Goal: Information Seeking & Learning: Find contact information

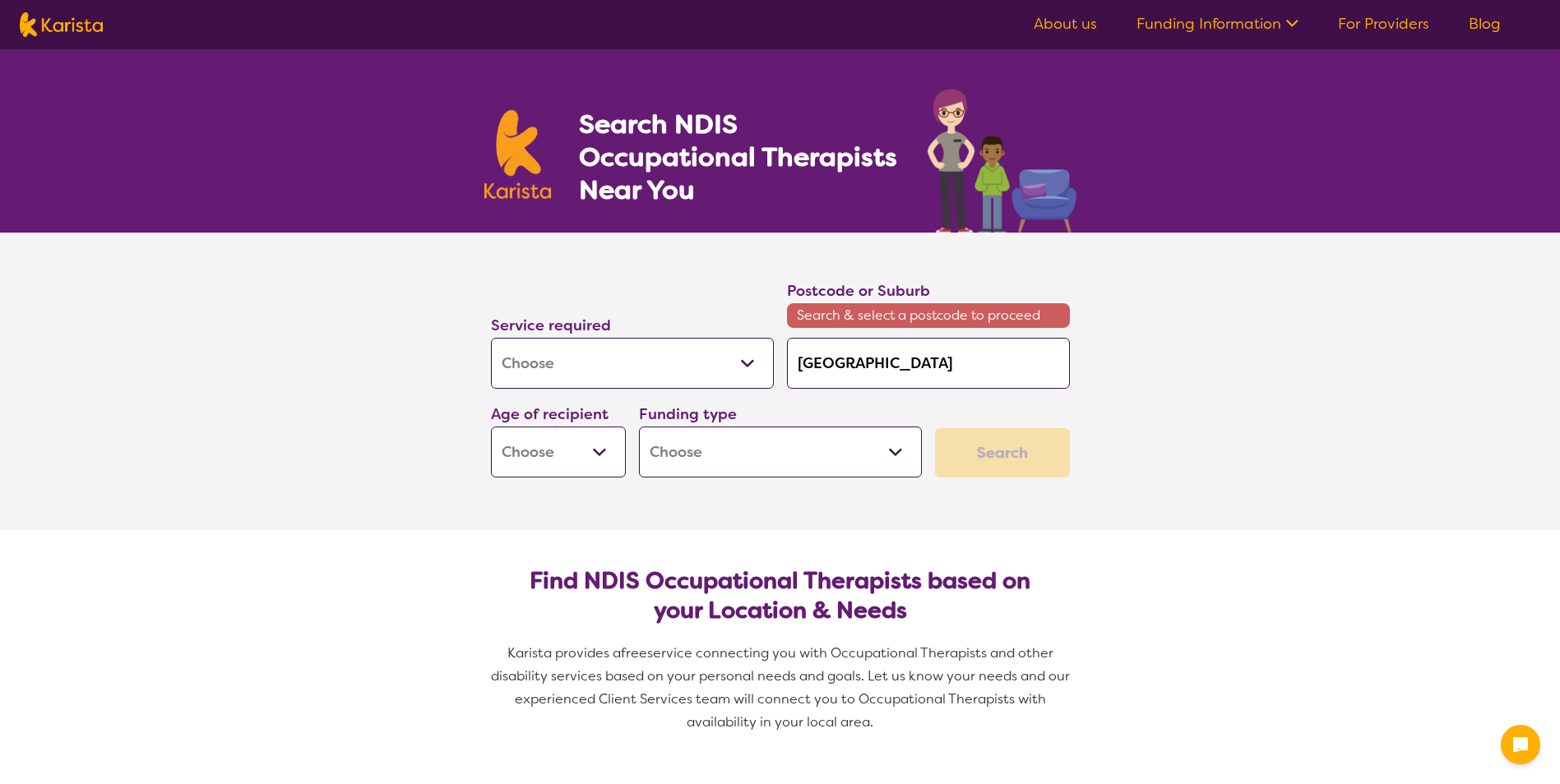
select select "[MEDICAL_DATA]"
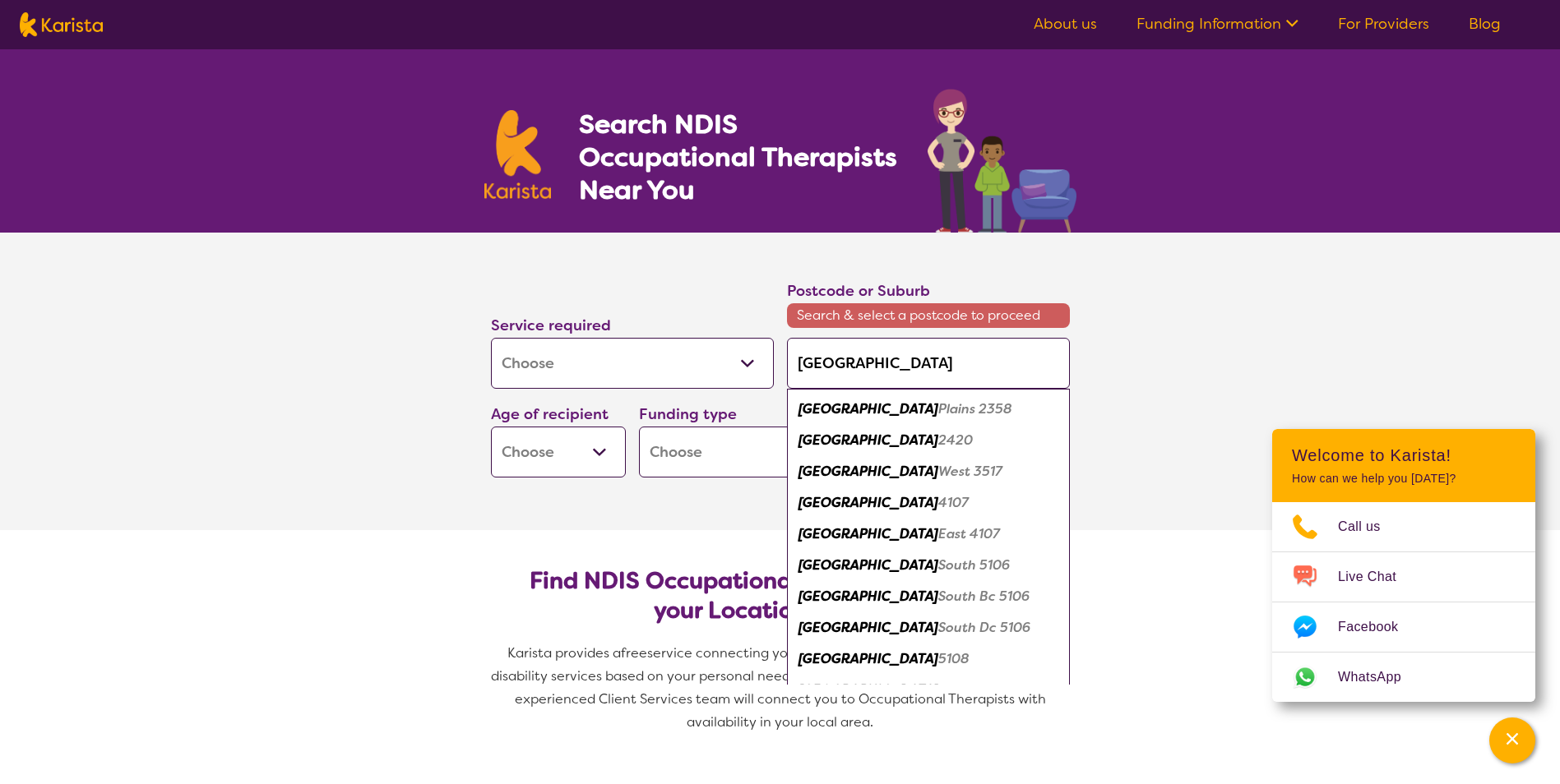
click at [849, 436] on em "[GEOGRAPHIC_DATA]" at bounding box center [868, 440] width 140 height 17
type input "2420"
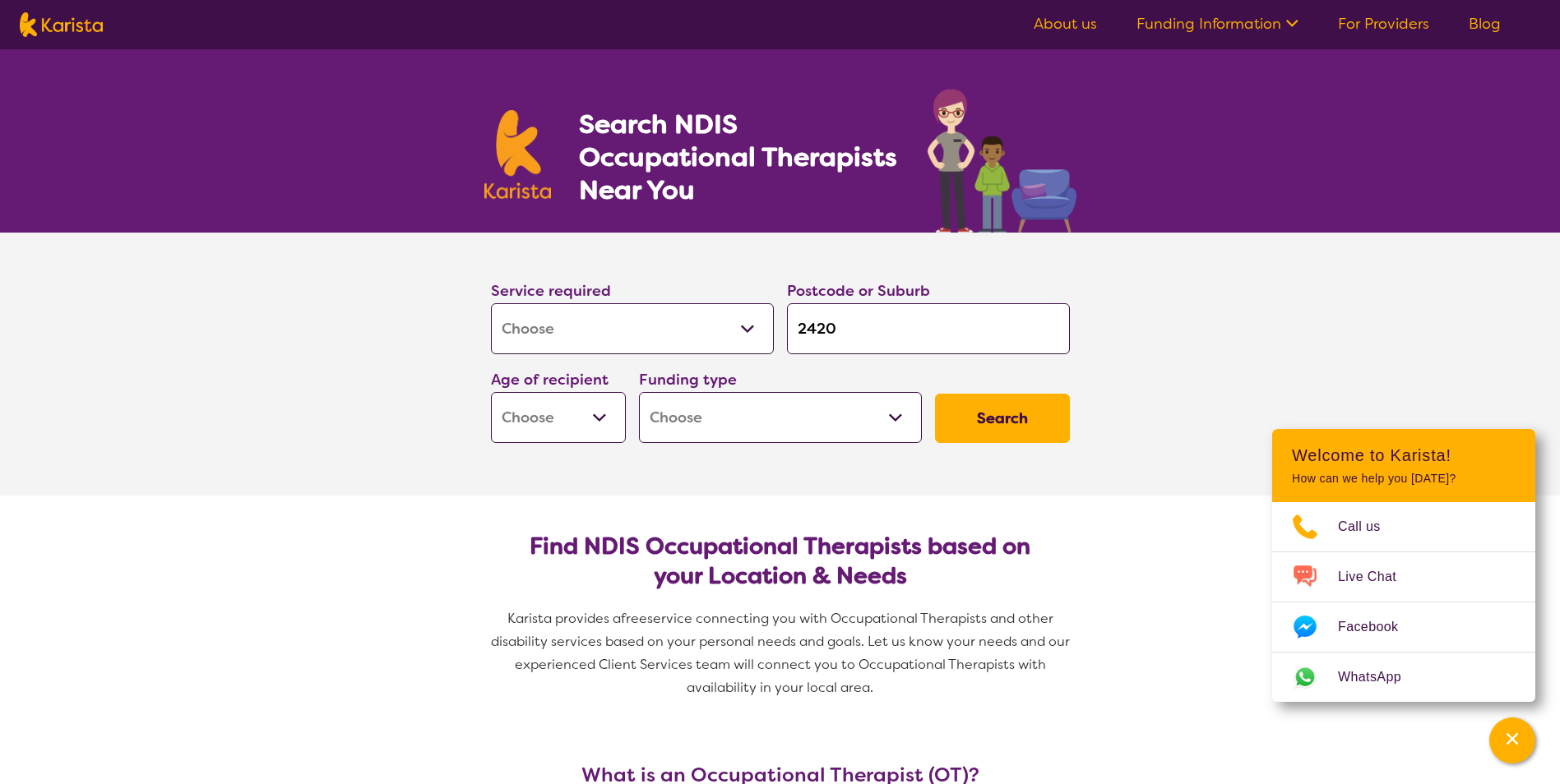
click at [770, 420] on select "Home Care Package (HCP) National Disability Insurance Scheme (NDIS) I don't know" at bounding box center [780, 417] width 283 height 51
select select "NDIS"
click at [639, 392] on select "Home Care Package (HCP) National Disability Insurance Scheme (NDIS) I don't know" at bounding box center [780, 417] width 283 height 51
select select "NDIS"
click at [992, 423] on button "Search" at bounding box center [1002, 419] width 135 height 50
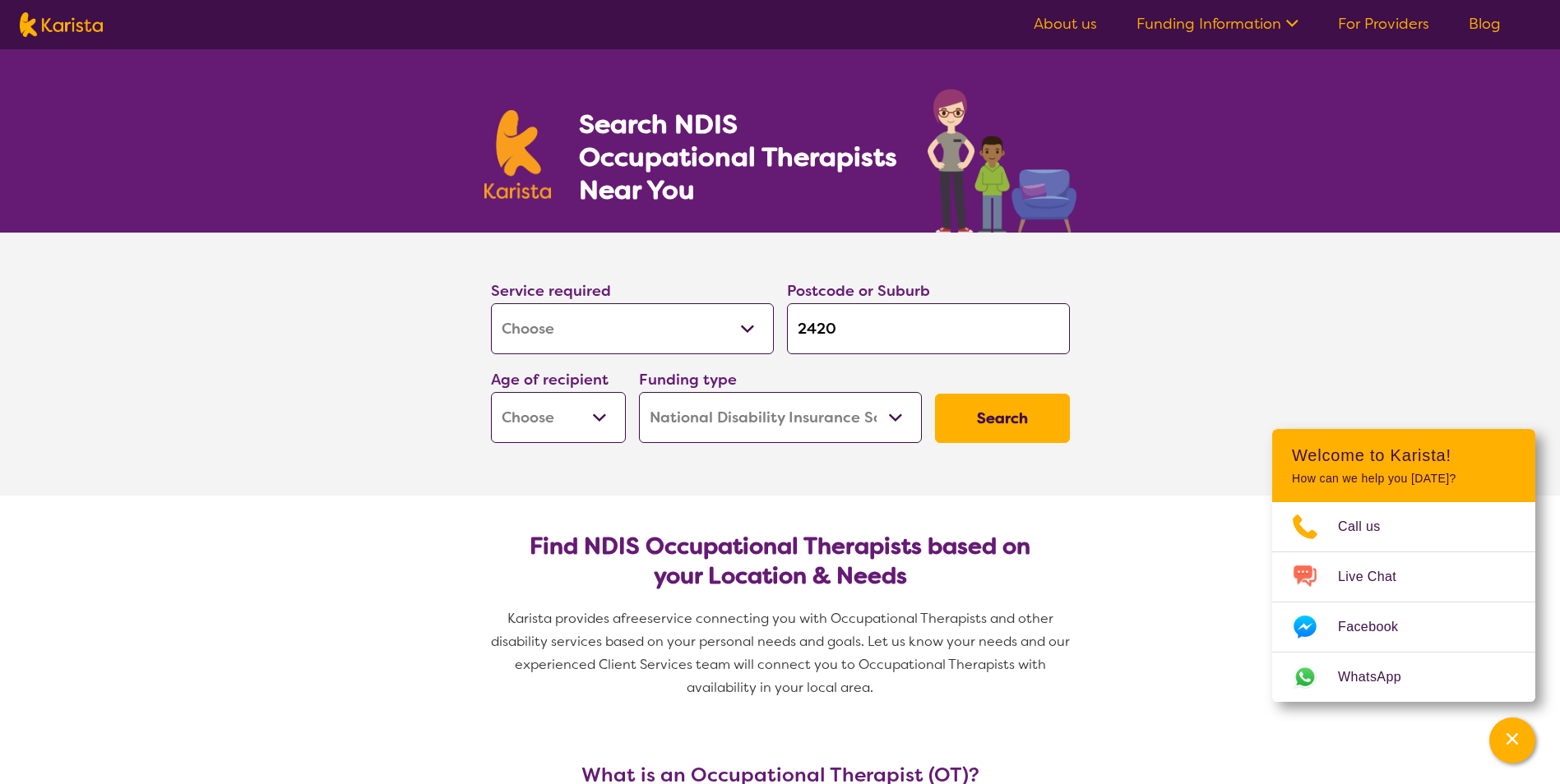
click at [992, 423] on button "Search" at bounding box center [1002, 419] width 135 height 50
click at [604, 414] on select "Early Childhood - 0 to 9 Child - 10 to 11 Adolescent - 12 to 17 Adult - 18 to 6…" at bounding box center [558, 417] width 135 height 51
select select "AD"
click at [491, 392] on select "Early Childhood - 0 to 9 Child - 10 to 11 Adolescent - 12 to 17 Adult - 18 to 6…" at bounding box center [558, 417] width 135 height 51
select select "AD"
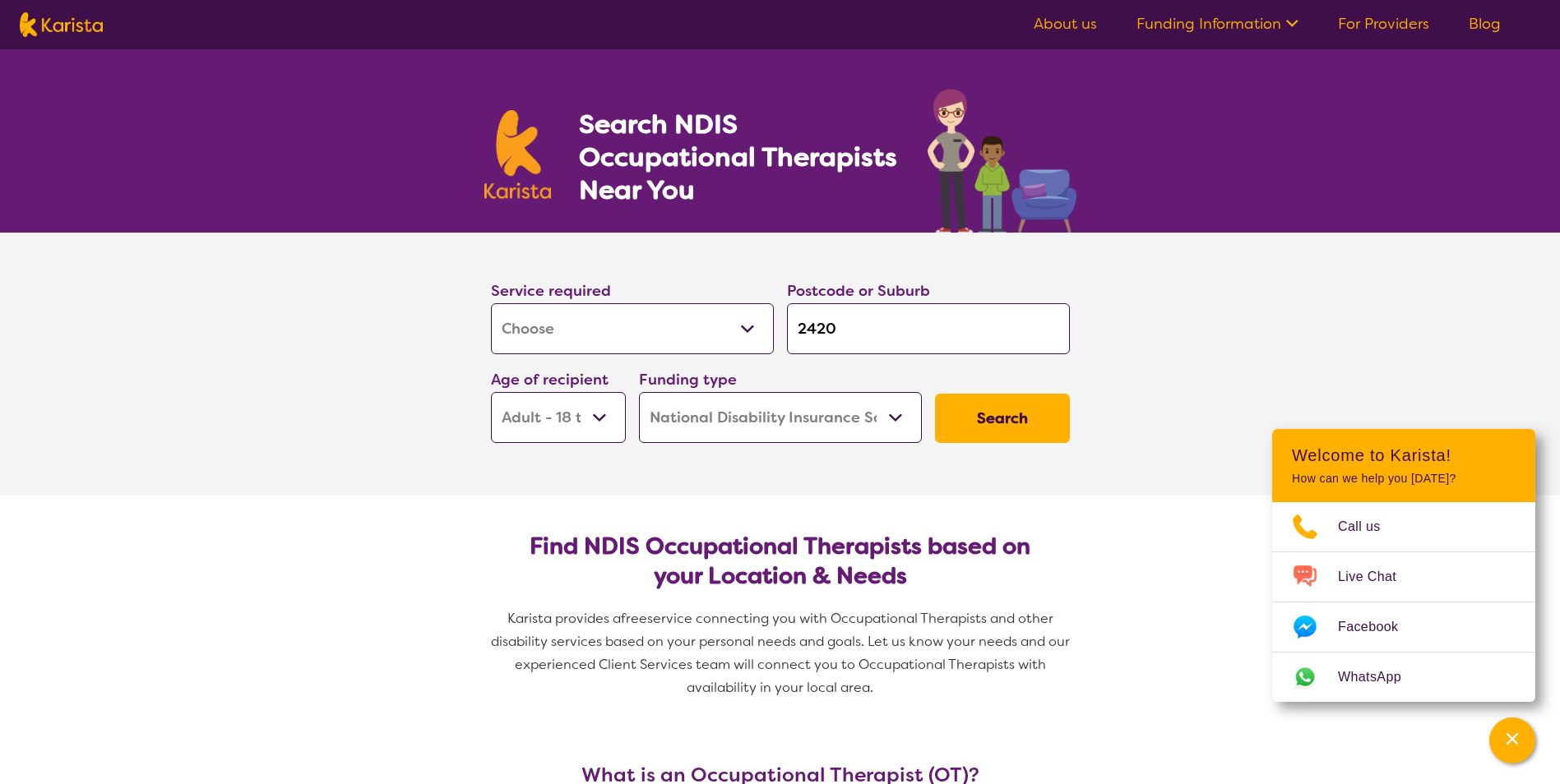
click at [983, 411] on button "Search" at bounding box center [1002, 419] width 135 height 50
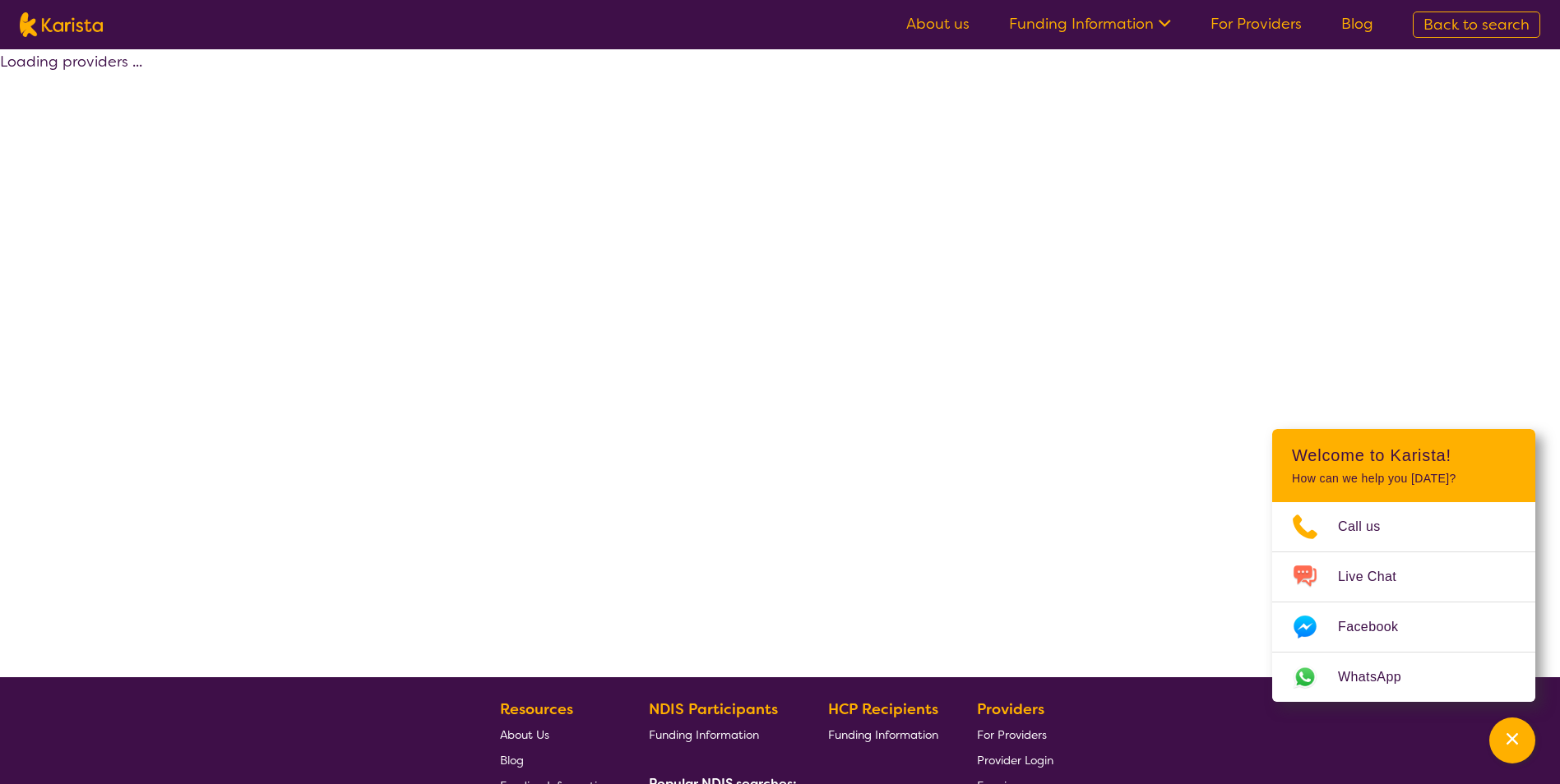
select select "by_score"
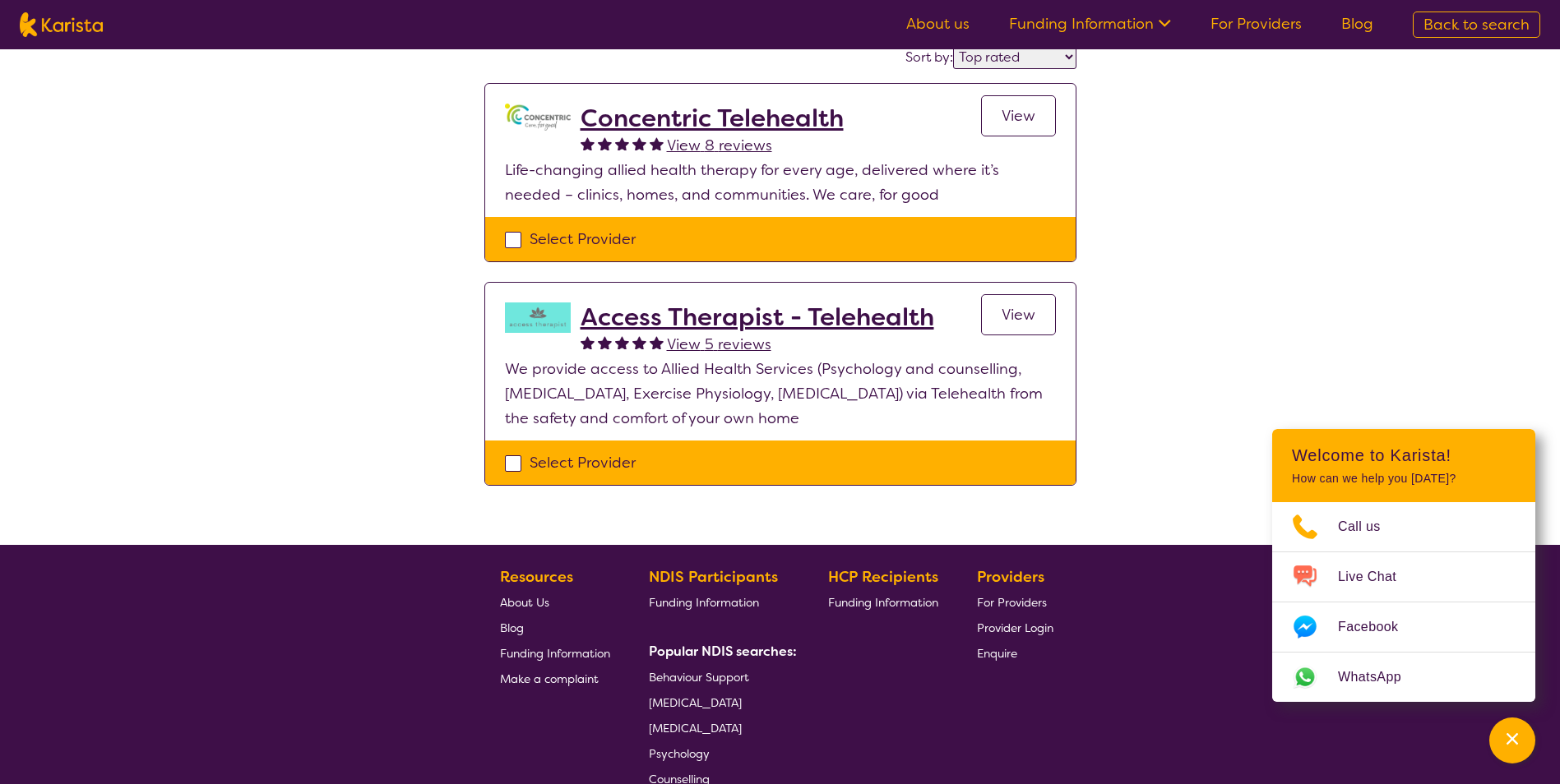
scroll to position [164, 0]
